Goal: Information Seeking & Learning: Learn about a topic

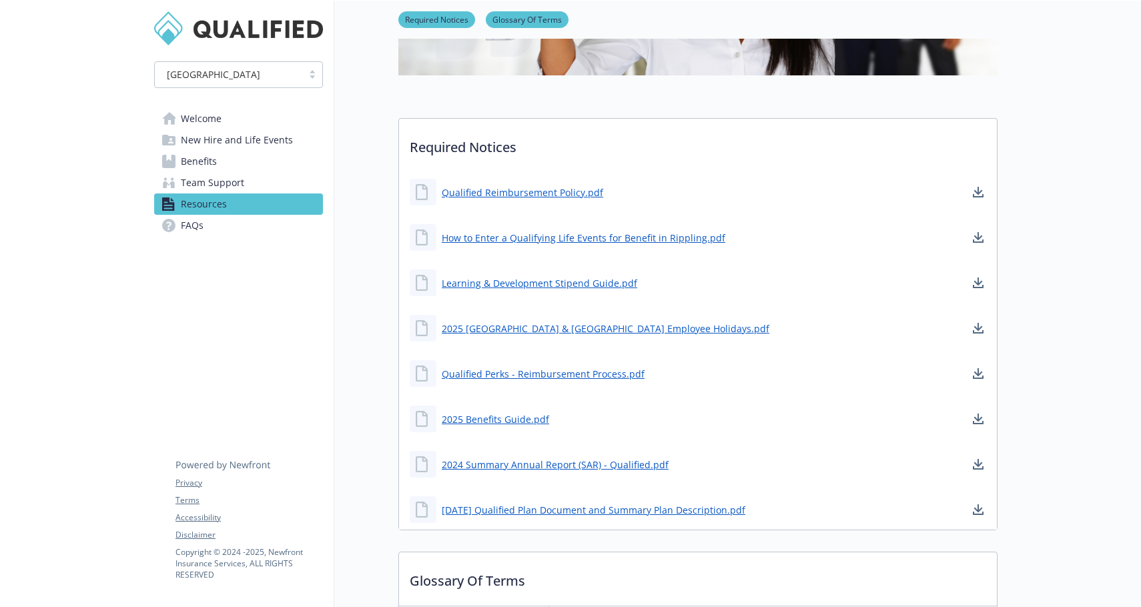
scroll to position [315, 0]
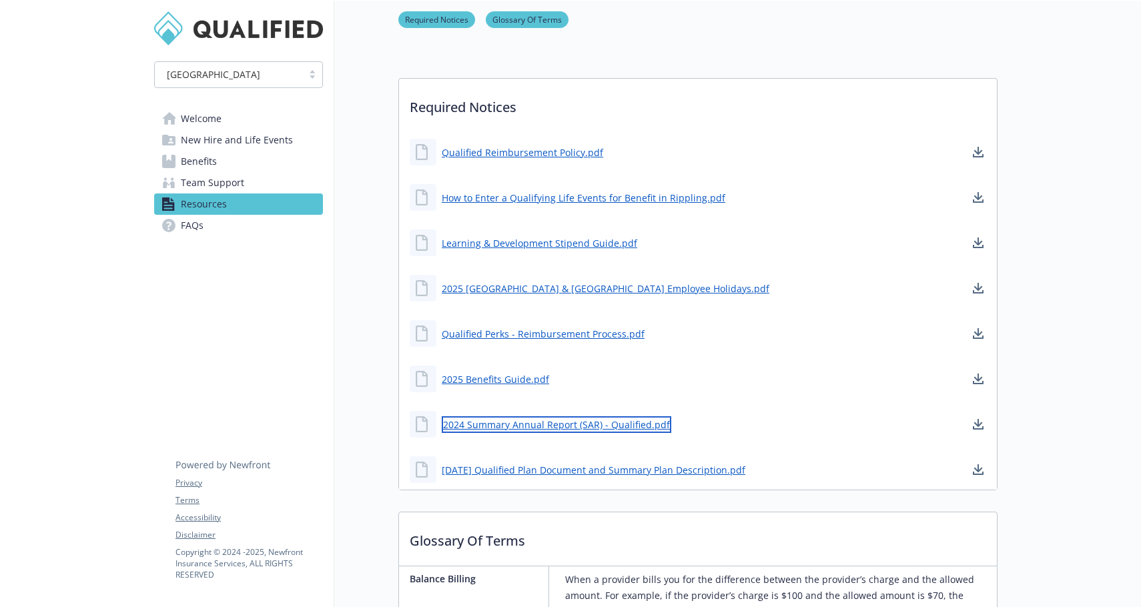
click at [590, 424] on link "2024 Summary Annual Report (SAR) - Qualified.pdf" at bounding box center [557, 425] width 230 height 17
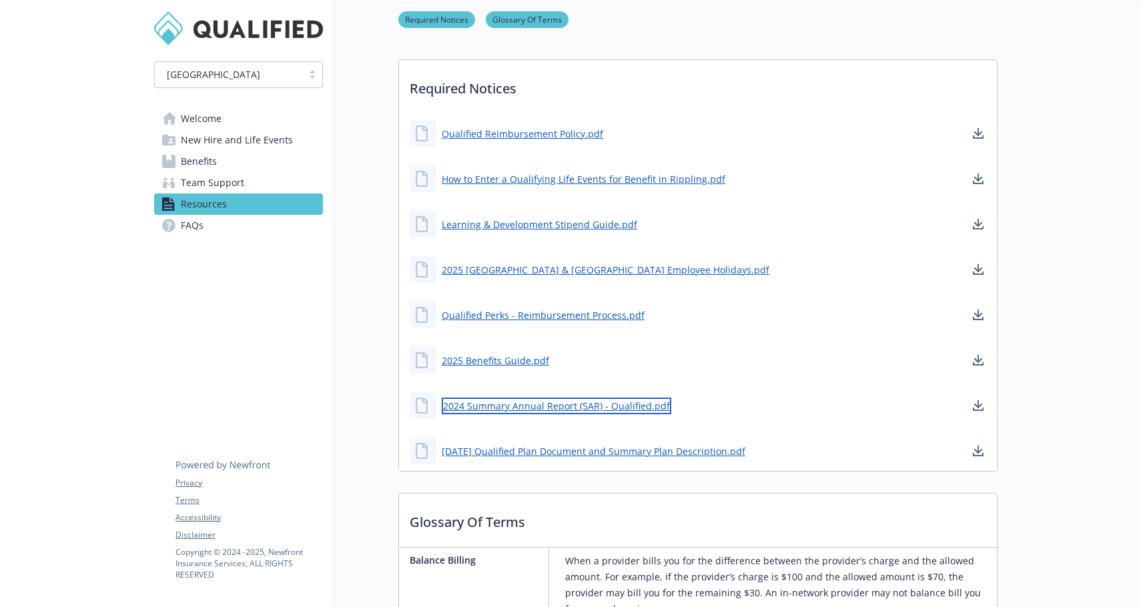
scroll to position [0, 0]
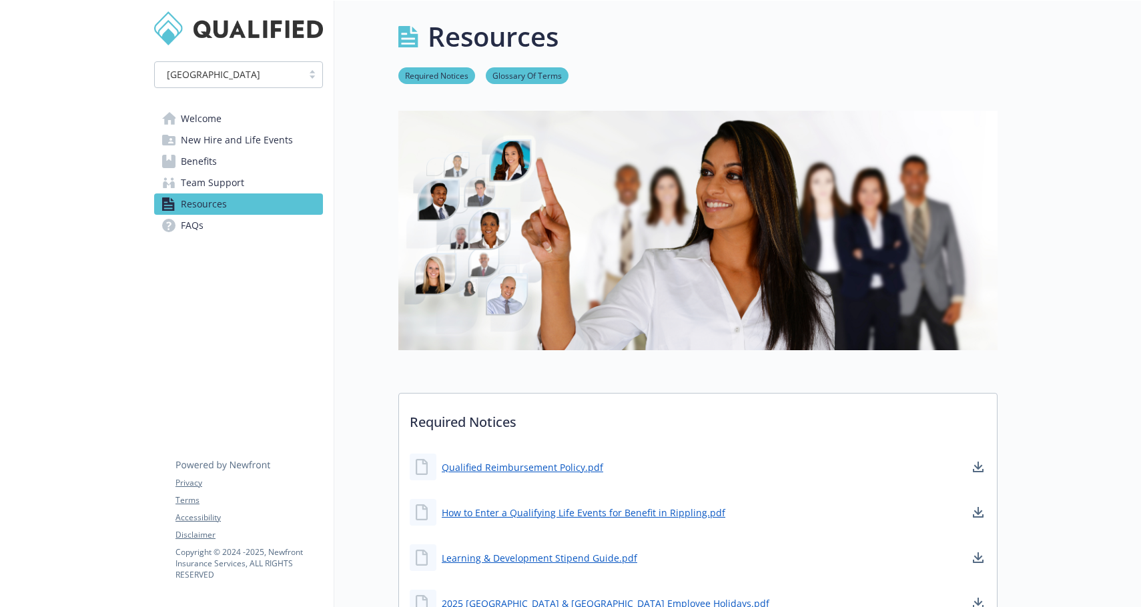
click at [224, 126] on link "Welcome" at bounding box center [238, 118] width 169 height 21
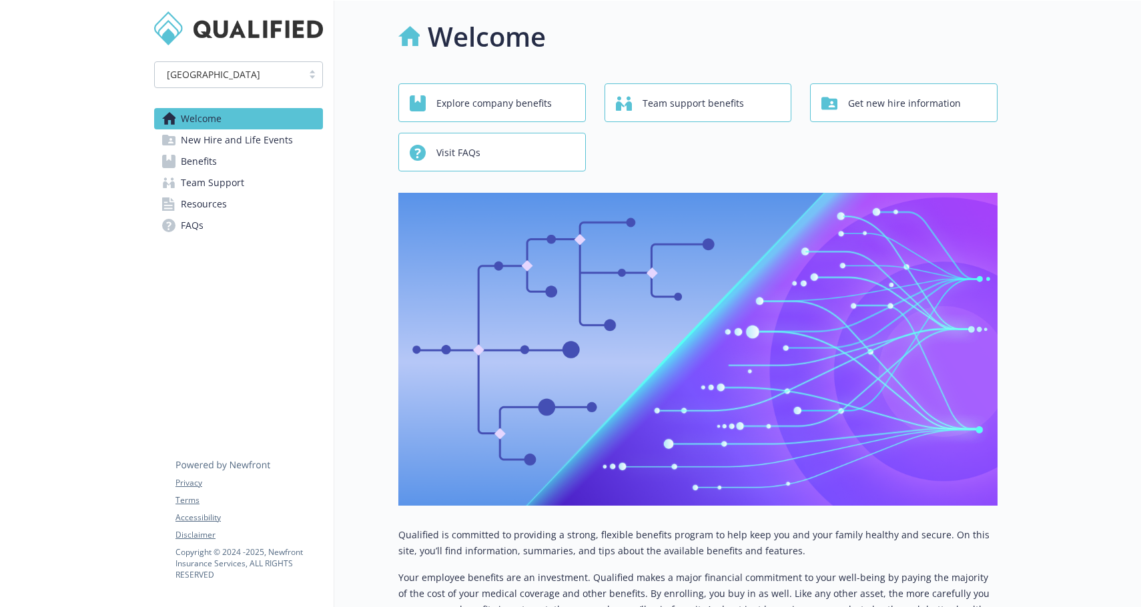
click at [206, 145] on span "New Hire and Life Events" at bounding box center [237, 140] width 112 height 21
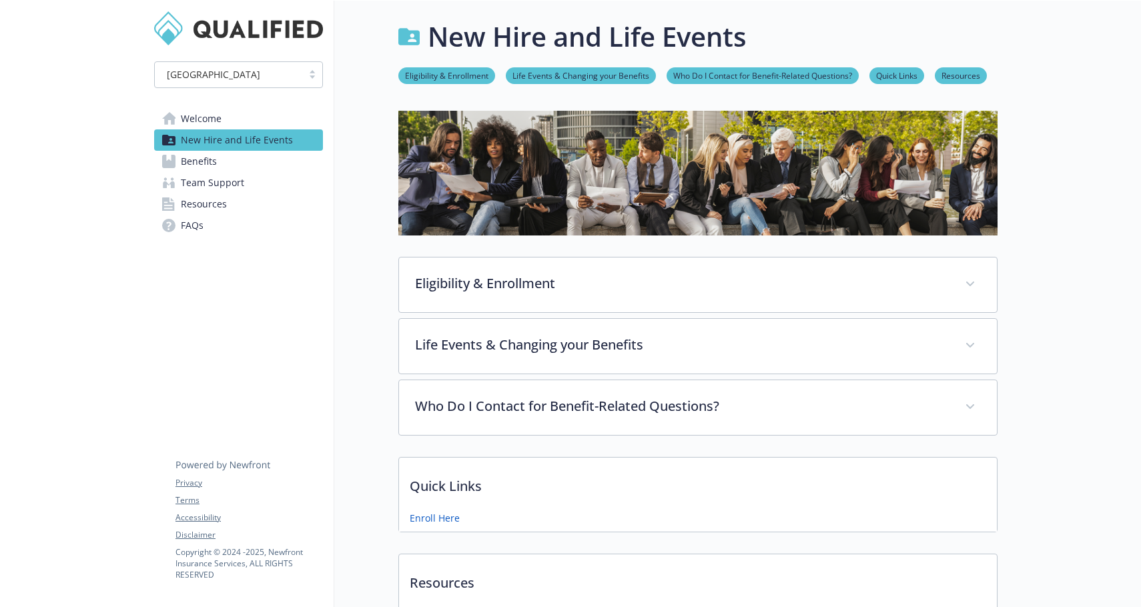
click at [204, 157] on span "Benefits" at bounding box center [199, 161] width 36 height 21
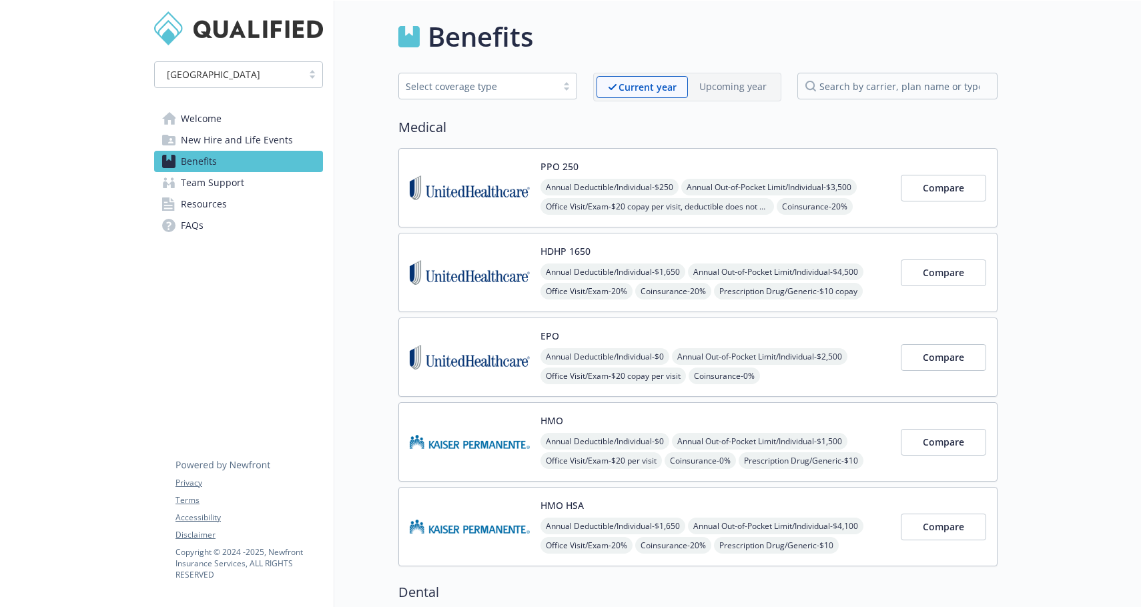
click at [228, 182] on span "Team Support" at bounding box center [212, 182] width 63 height 21
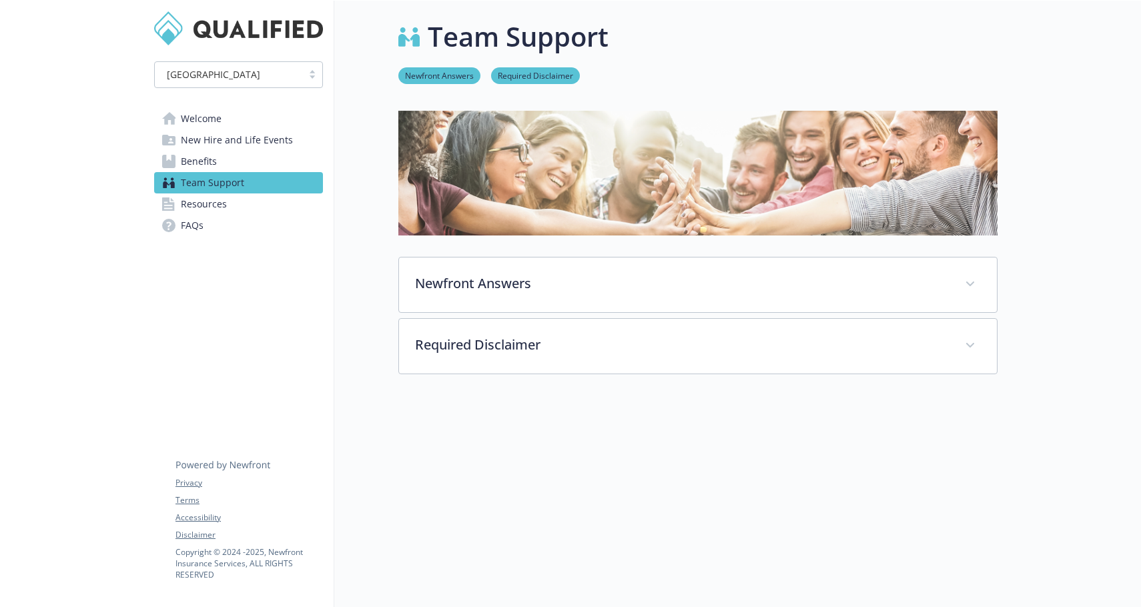
click at [237, 201] on link "Resources" at bounding box center [238, 204] width 169 height 21
